Goal: Task Accomplishment & Management: Use online tool/utility

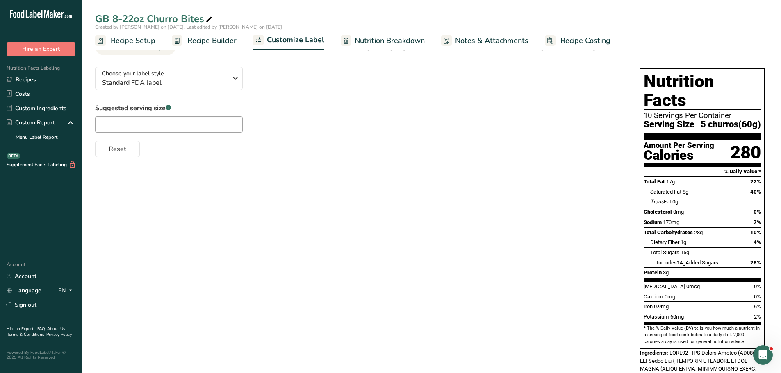
drag, startPoint x: 45, startPoint y: 83, endPoint x: 282, endPoint y: 83, distance: 237.0
click at [45, 83] on link "Recipes" at bounding box center [41, 80] width 82 height 14
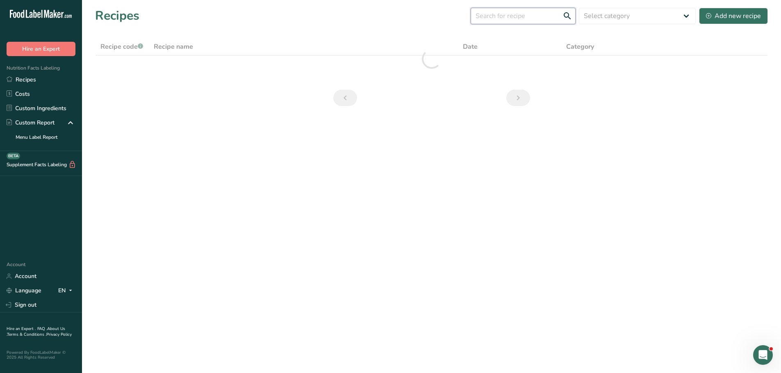
click at [517, 19] on input "text" at bounding box center [523, 16] width 105 height 16
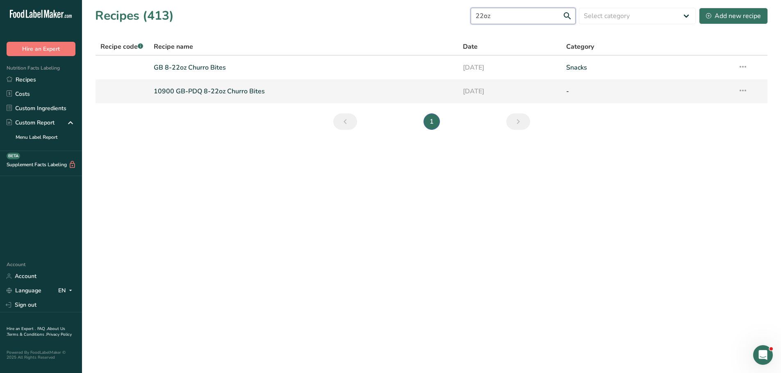
type input "22oz"
click at [239, 89] on link "10900 GB-PDQ 8-22oz Churro Bites" at bounding box center [304, 91] width 300 height 17
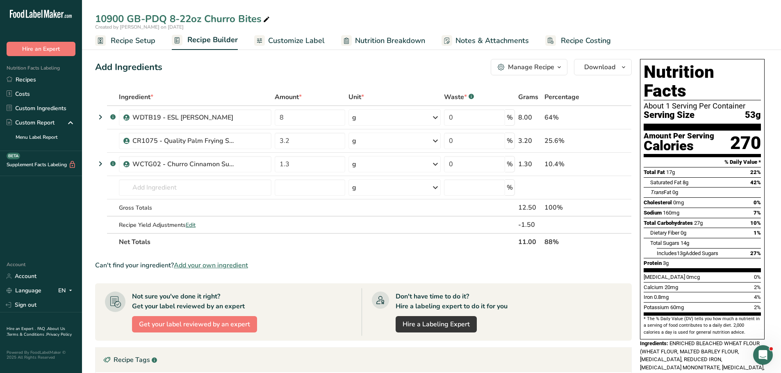
click at [269, 20] on icon at bounding box center [266, 19] width 7 height 11
click at [164, 18] on input "10900 GB-PDQ 8-22oz Churro Bites" at bounding box center [431, 18] width 673 height 15
type input "Archive 8-22oz Churro Bites"
click at [24, 81] on link "Recipes" at bounding box center [41, 80] width 82 height 14
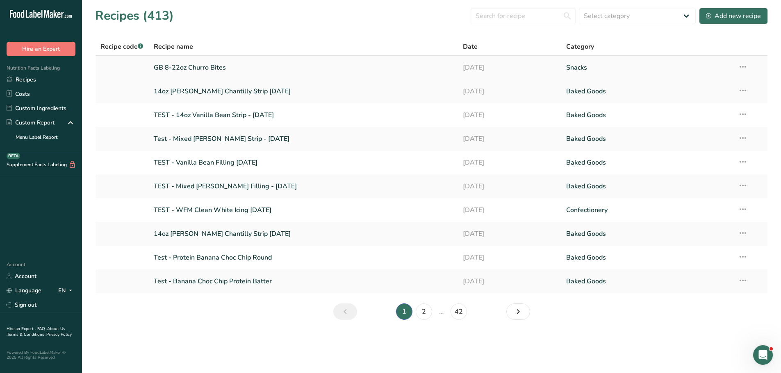
click at [198, 65] on link "GB 8-22oz Churro Bites" at bounding box center [304, 67] width 300 height 17
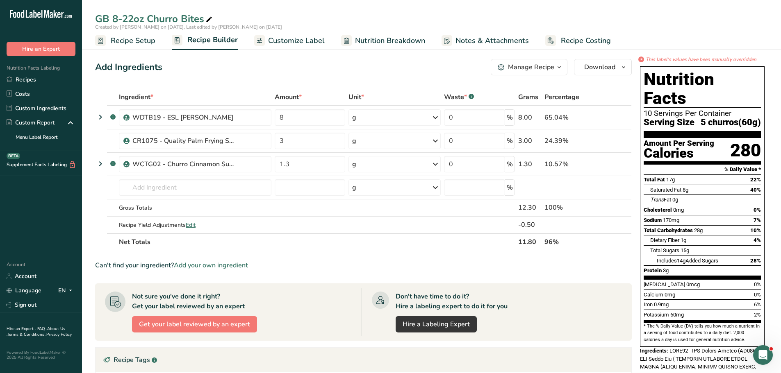
click at [214, 18] on span at bounding box center [209, 20] width 10 height 10
click at [96, 16] on input "GB 8-22oz Churro Bites" at bounding box center [431, 18] width 673 height 15
type input "10900 - GB 8-22oz Churro Bites"
click at [126, 43] on span "Recipe Setup" at bounding box center [133, 40] width 45 height 11
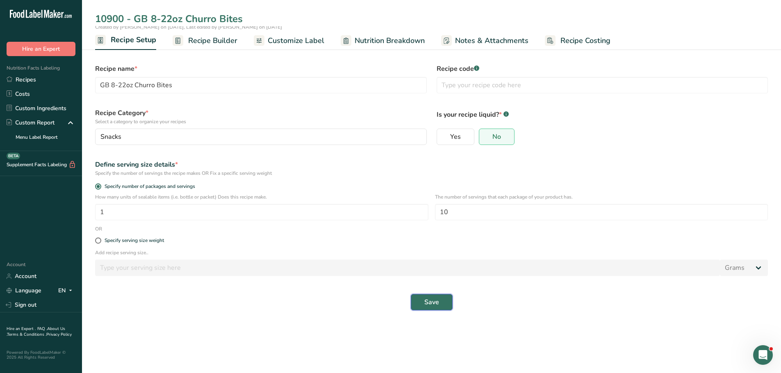
click at [449, 307] on button "Save" at bounding box center [432, 302] width 42 height 16
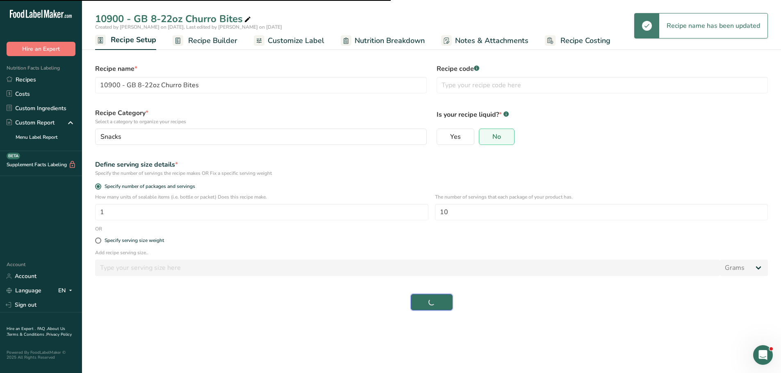
type input "GB 8-22oz Churro Bites"
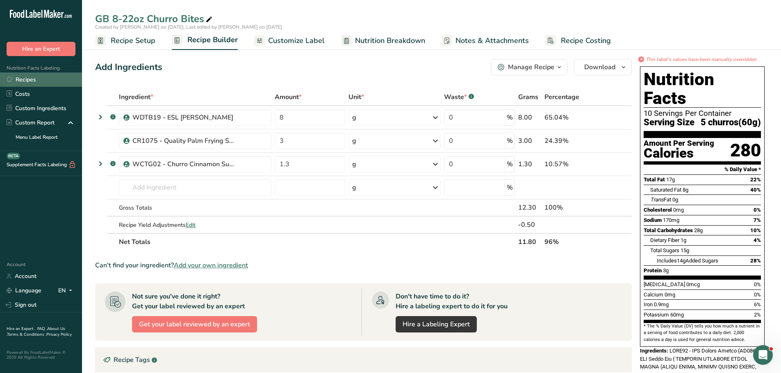
click at [20, 77] on link "Recipes" at bounding box center [41, 80] width 82 height 14
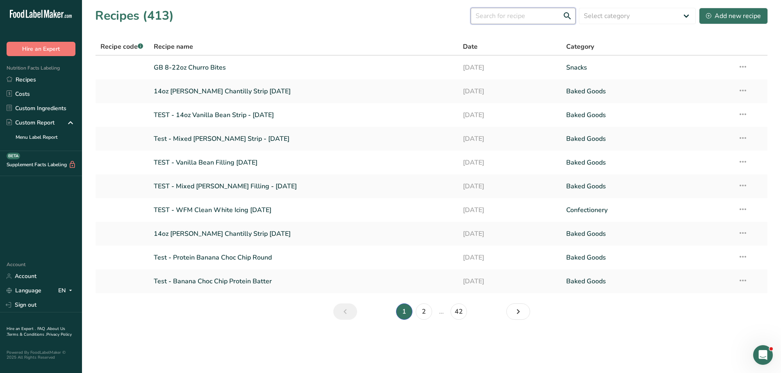
click at [490, 19] on input "text" at bounding box center [523, 16] width 105 height 16
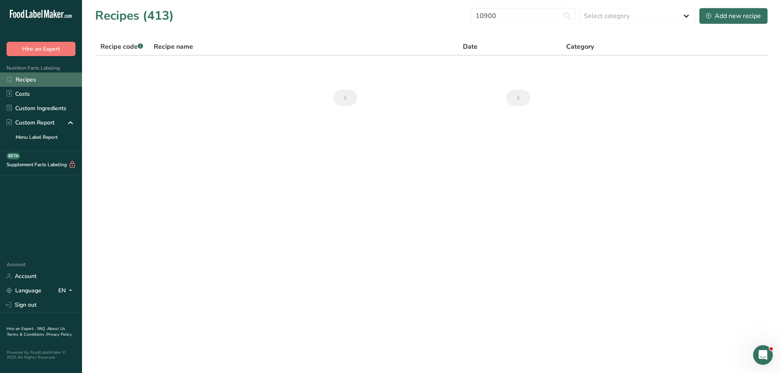
click at [22, 76] on link "Recipes" at bounding box center [41, 80] width 82 height 14
click at [512, 18] on input "10900" at bounding box center [523, 16] width 105 height 16
click at [26, 77] on link "Recipes" at bounding box center [41, 80] width 82 height 14
click at [517, 14] on input "10900" at bounding box center [523, 16] width 105 height 16
type input "1"
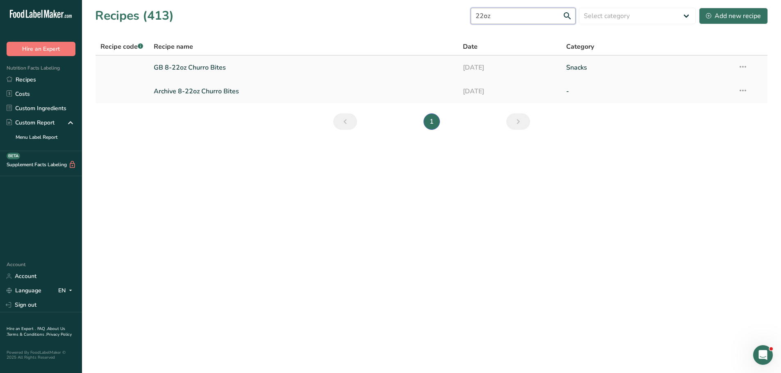
type input "22oz"
click at [204, 66] on link "GB 8-22oz Churro Bites" at bounding box center [304, 67] width 300 height 17
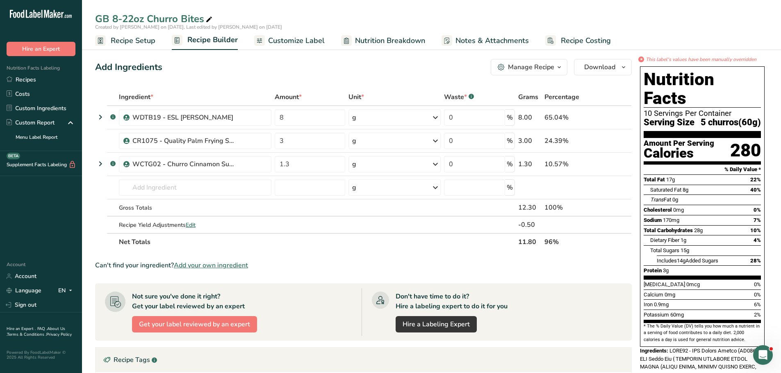
click at [209, 18] on icon at bounding box center [208, 19] width 7 height 11
click at [92, 16] on div "GB 8-22oz Churro Bites" at bounding box center [431, 18] width 699 height 15
click at [96, 17] on div "GB 8-22oz Churro Bites" at bounding box center [154, 18] width 119 height 15
click at [96, 17] on input "GB 8-22oz Churro Bites" at bounding box center [431, 18] width 673 height 15
type input "10900 - GB 8-22oz Churro Bites"
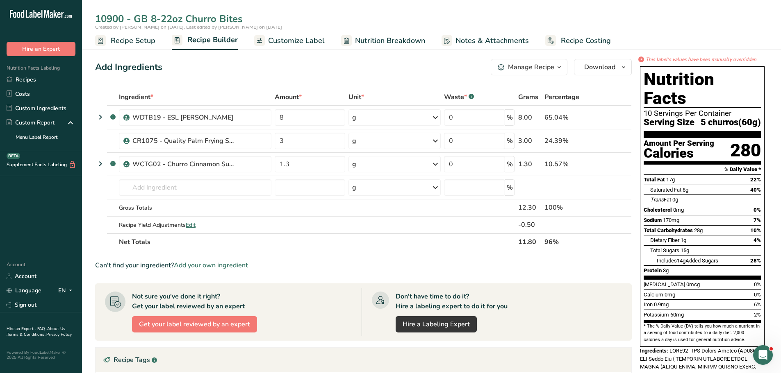
click at [141, 44] on span "Recipe Setup" at bounding box center [133, 40] width 45 height 11
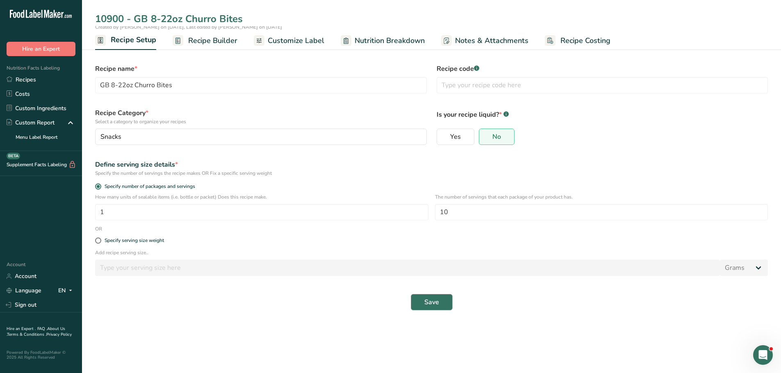
type input "10900 - GB 8-22oz Churro Bites"
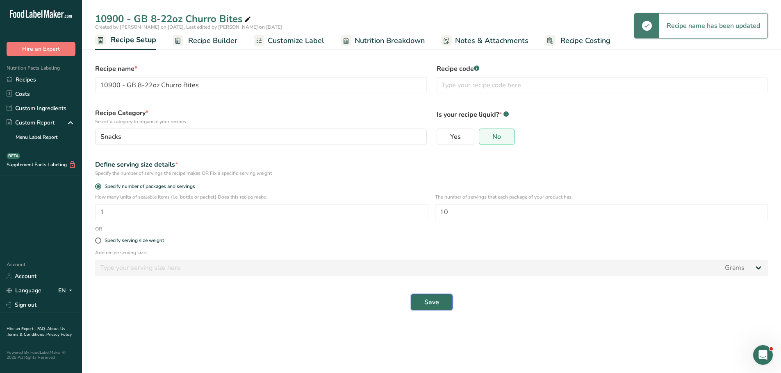
click at [429, 307] on span "Save" at bounding box center [431, 303] width 15 height 10
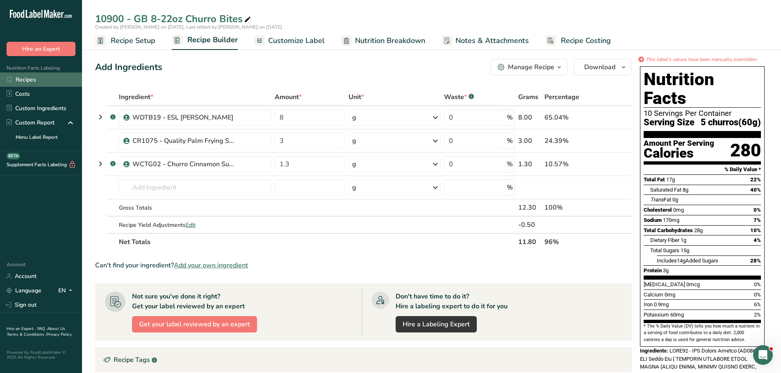
click at [26, 79] on link "Recipes" at bounding box center [41, 80] width 82 height 14
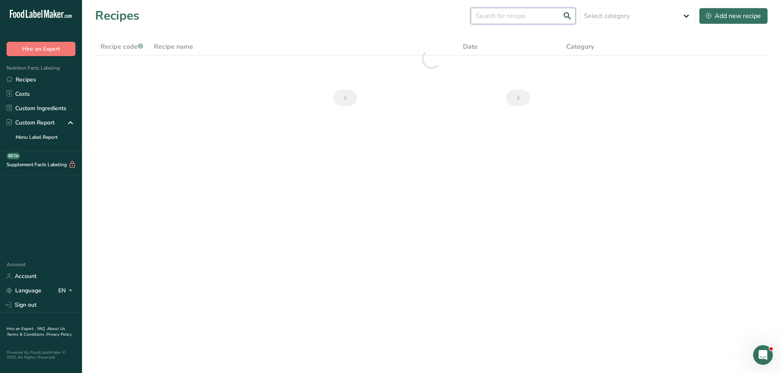
click at [514, 15] on input "text" at bounding box center [523, 16] width 105 height 16
